Goal: Transaction & Acquisition: Download file/media

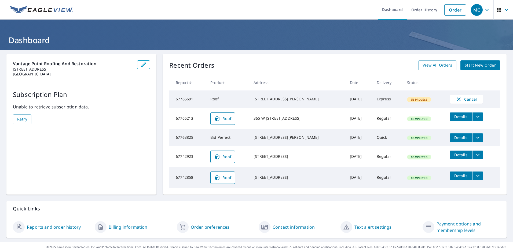
click at [267, 180] on div "[STREET_ADDRESS]" at bounding box center [297, 177] width 88 height 5
click at [227, 181] on span "Roof" at bounding box center [223, 177] width 18 height 6
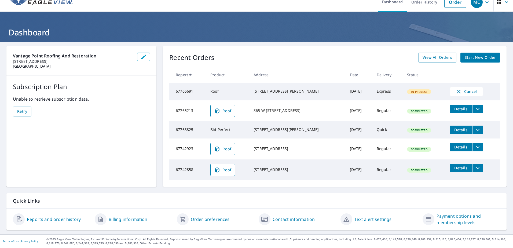
scroll to position [12, 0]
click at [476, 169] on icon "filesDropdownBtn-67742858" at bounding box center [477, 168] width 3 height 2
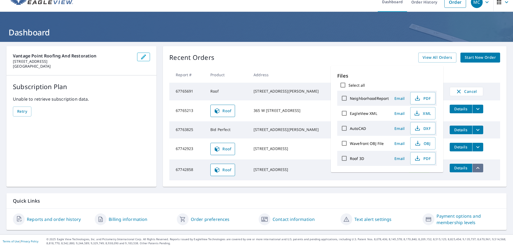
click at [474, 169] on icon "filesDropdownBtn-67742858" at bounding box center [477, 168] width 6 height 6
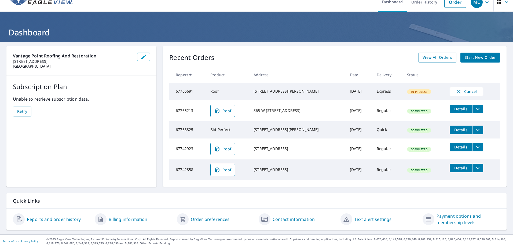
scroll to position [0, 0]
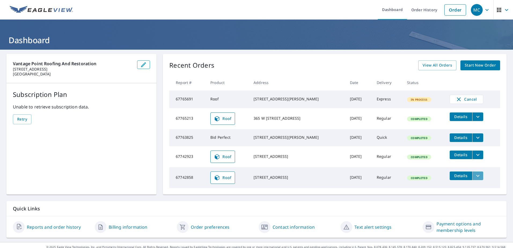
click at [474, 178] on icon "filesDropdownBtn-67742858" at bounding box center [477, 175] width 6 height 6
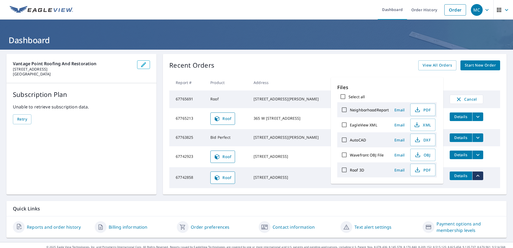
click at [345, 109] on input "NeighborhoodReport" at bounding box center [343, 109] width 11 height 11
checkbox input "true"
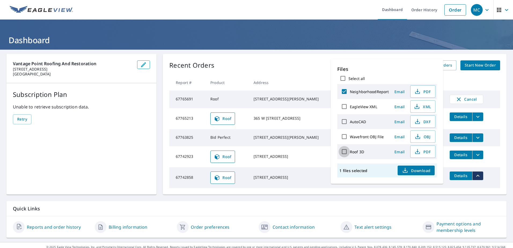
click at [344, 149] on input "Roof 3D" at bounding box center [343, 151] width 11 height 11
checkbox input "true"
click at [414, 172] on span "Download" at bounding box center [416, 170] width 28 height 6
